Goal: Task Accomplishment & Management: Manage account settings

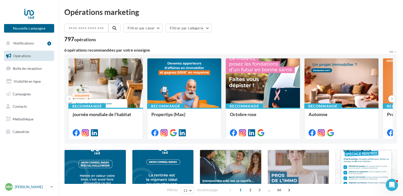
click at [33, 187] on p "[PERSON_NAME]" at bounding box center [32, 187] width 34 height 5
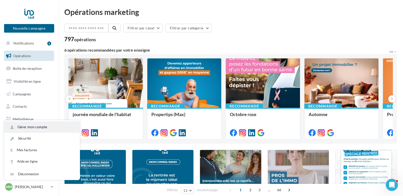
click at [43, 127] on link "Gérer mon compte" at bounding box center [41, 127] width 75 height 11
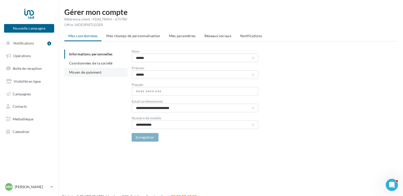
click at [80, 74] on span "Moyen de paiement" at bounding box center [85, 72] width 32 height 4
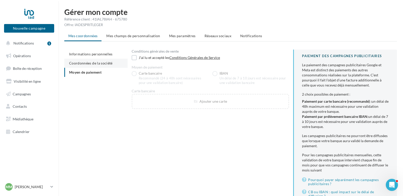
click at [86, 64] on span "Coordonnées de la société" at bounding box center [91, 63] width 44 height 4
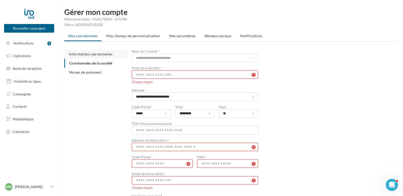
click at [96, 56] on span "Informations personnelles" at bounding box center [91, 54] width 44 height 4
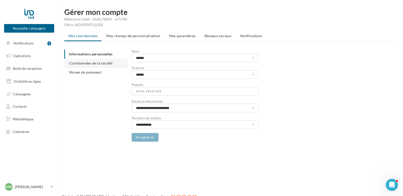
click at [96, 63] on span "Coordonnées de la société" at bounding box center [91, 63] width 44 height 4
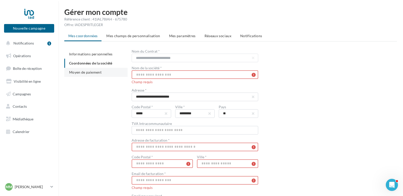
click at [93, 73] on span "Moyen de paiement" at bounding box center [85, 72] width 32 height 4
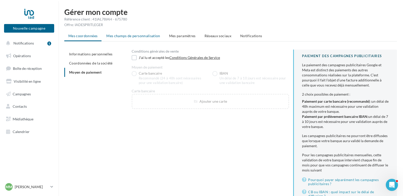
click at [141, 35] on span "Mes champs de personnalisation" at bounding box center [133, 36] width 54 height 4
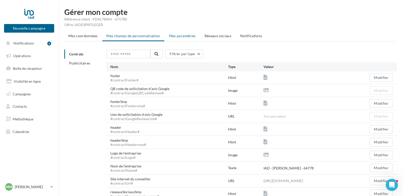
click at [182, 34] on span "Mes paramètres" at bounding box center [182, 36] width 27 height 4
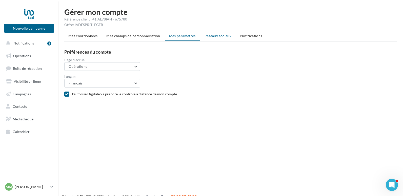
click at [206, 36] on span "Réseaux sociaux" at bounding box center [218, 36] width 27 height 4
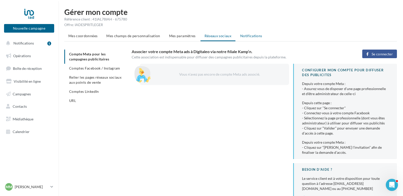
click at [248, 37] on span "Notifications" at bounding box center [251, 36] width 22 height 4
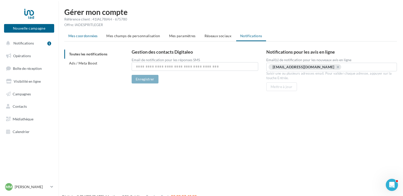
click at [80, 36] on span "Mes coordonnées" at bounding box center [82, 36] width 29 height 4
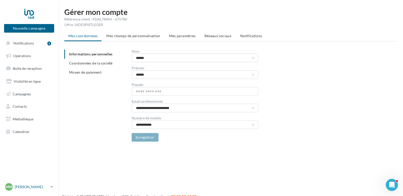
click at [31, 187] on p "[PERSON_NAME]" at bounding box center [32, 187] width 34 height 5
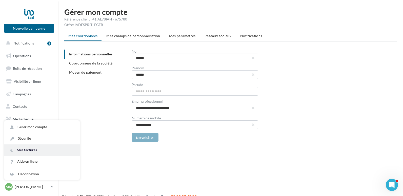
click at [30, 151] on link "Mes factures" at bounding box center [41, 150] width 75 height 11
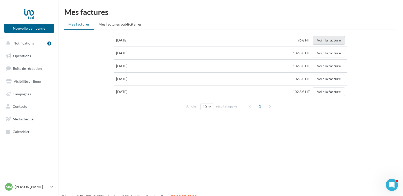
click at [324, 39] on button "Voir la facture" at bounding box center [329, 40] width 32 height 9
click at [328, 53] on button "Voir la facture" at bounding box center [329, 53] width 32 height 9
click at [132, 24] on span "Mes factures publicitaires" at bounding box center [120, 24] width 43 height 4
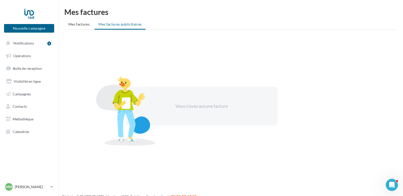
click at [92, 30] on div "Mes factures Mes factures Mes factures publicitaires Vous n'avez aucune facture" at bounding box center [230, 21] width 345 height 26
click at [83, 27] on li "Mes factures" at bounding box center [78, 24] width 29 height 9
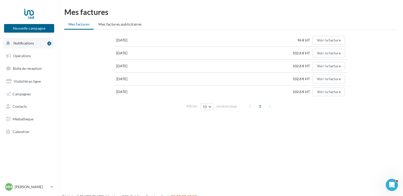
click at [24, 42] on span "Notifications" at bounding box center [23, 43] width 21 height 4
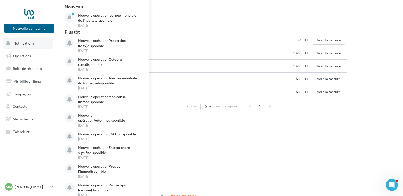
click at [24, 42] on span "Notifications" at bounding box center [23, 43] width 21 height 4
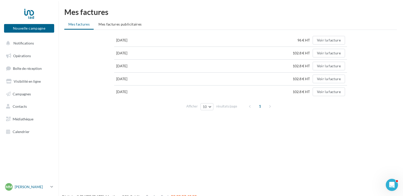
click at [32, 187] on p "[PERSON_NAME]" at bounding box center [32, 187] width 34 height 5
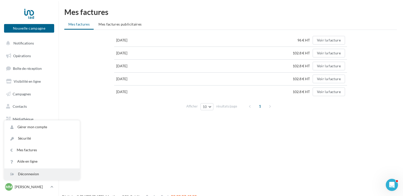
click at [31, 172] on div "Déconnexion" at bounding box center [41, 174] width 75 height 11
